Goal: Find specific page/section: Find specific page/section

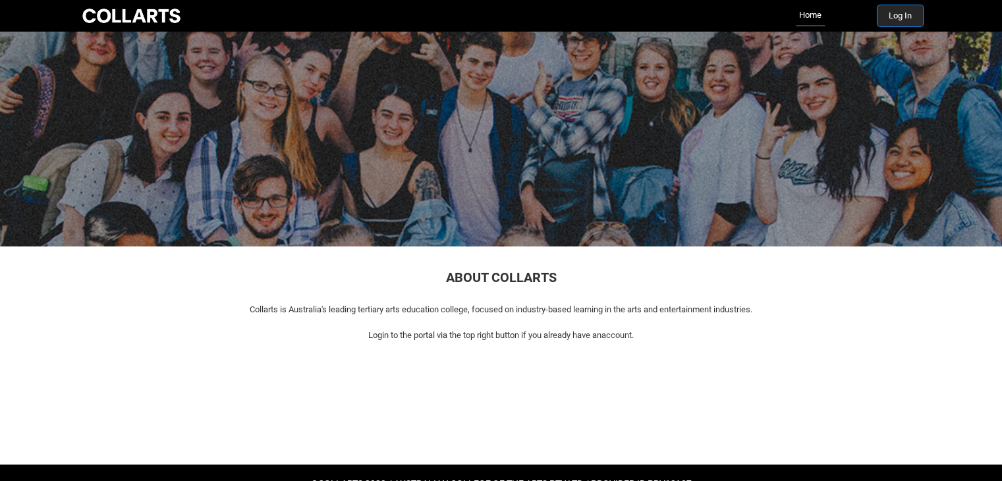
click at [893, 14] on button "Log In" at bounding box center [899, 15] width 45 height 21
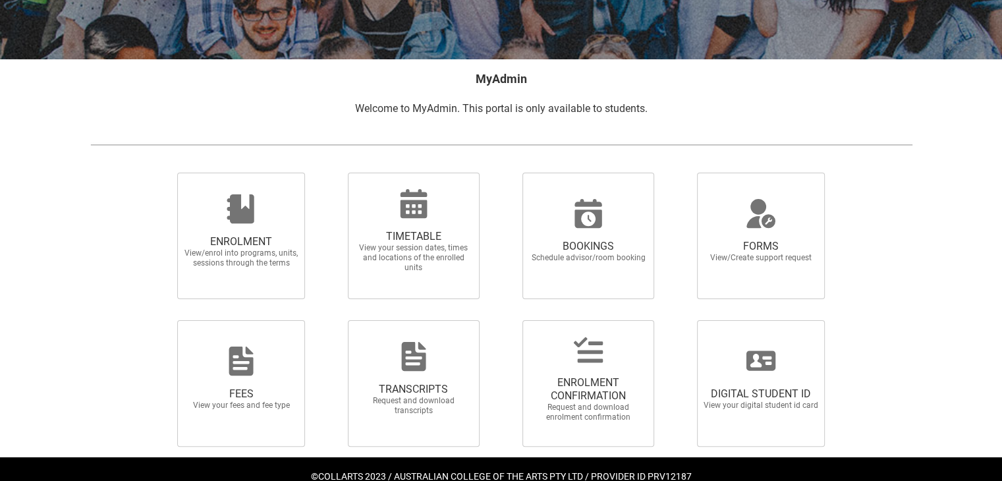
scroll to position [234, 0]
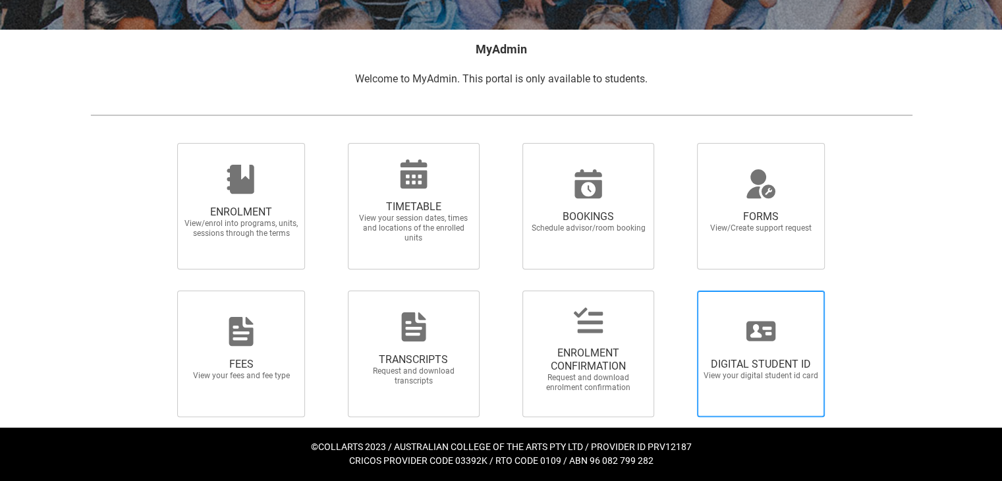
click at [780, 346] on div at bounding box center [760, 331] width 126 height 32
click at [681, 290] on input "DIGITAL STUDENT ID View your digital student id card" at bounding box center [680, 290] width 1 height 1
radio input "true"
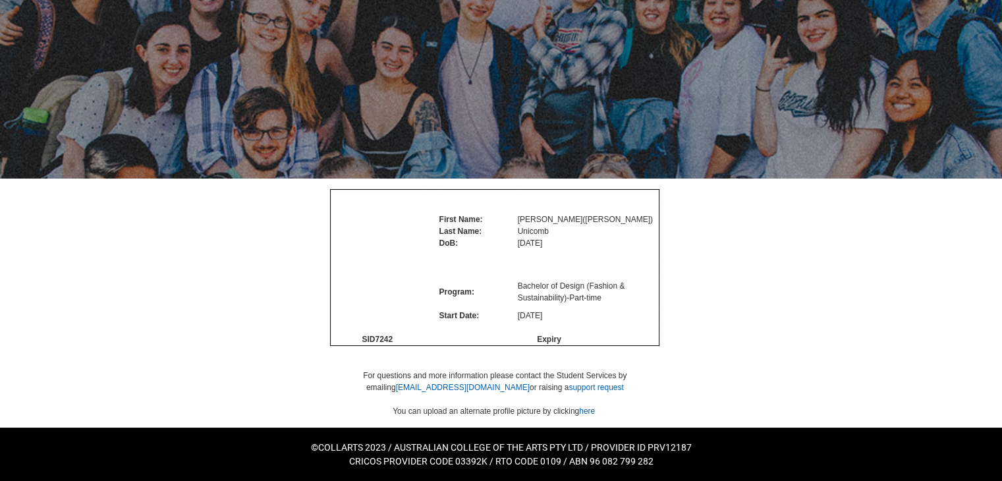
scroll to position [115, 0]
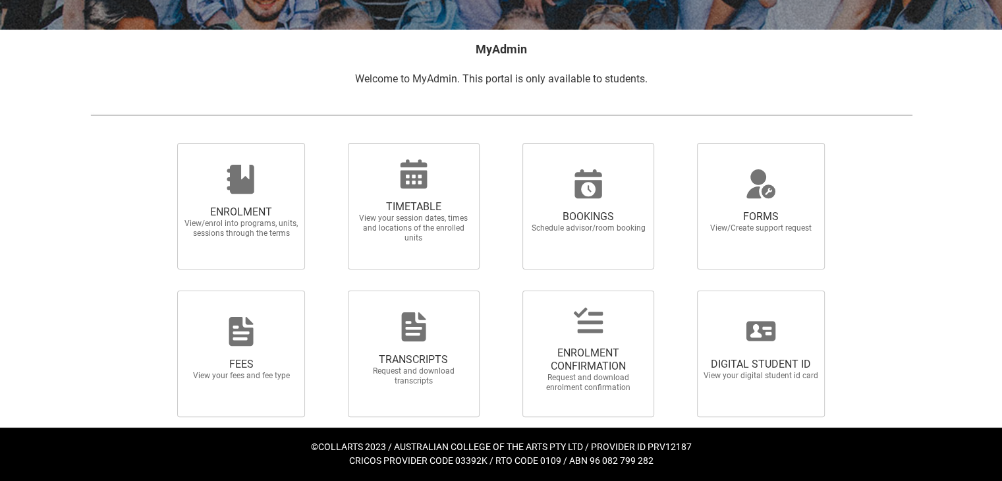
scroll to position [233, 0]
